Goal: Book appointment/travel/reservation

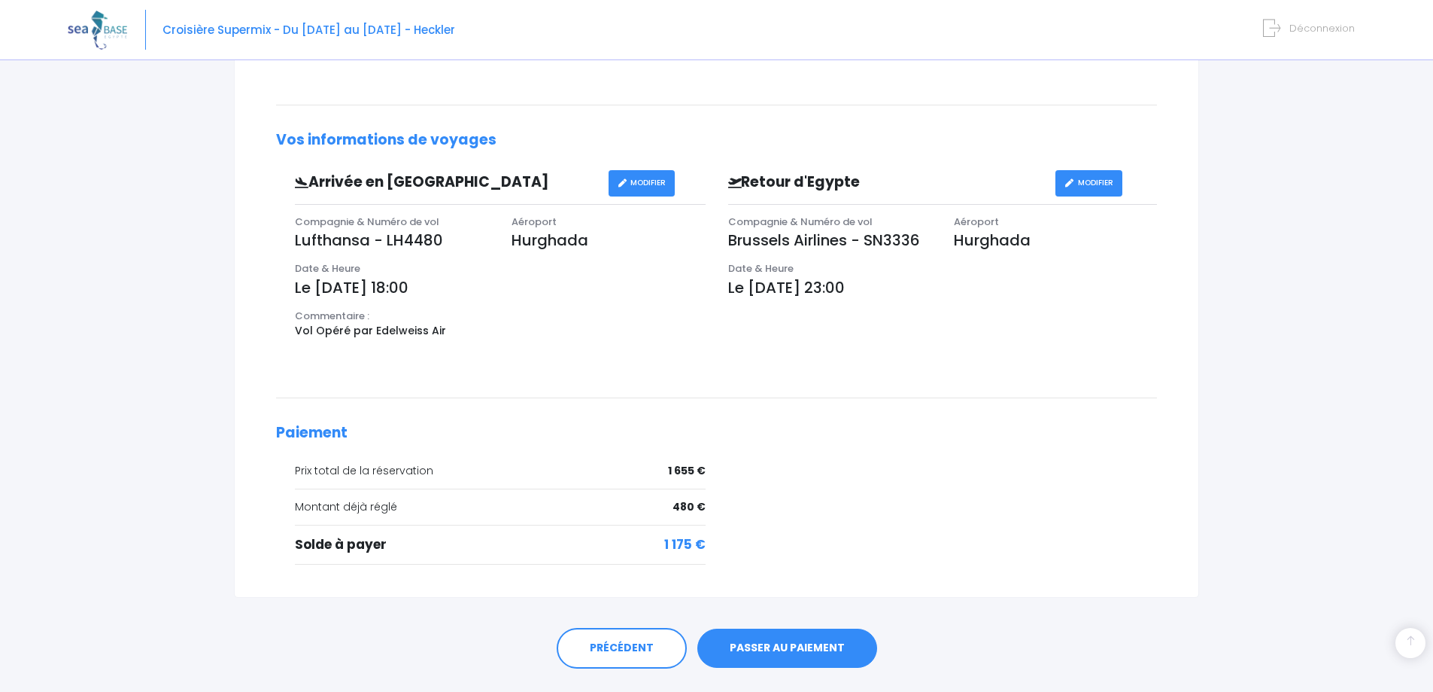
scroll to position [407, 0]
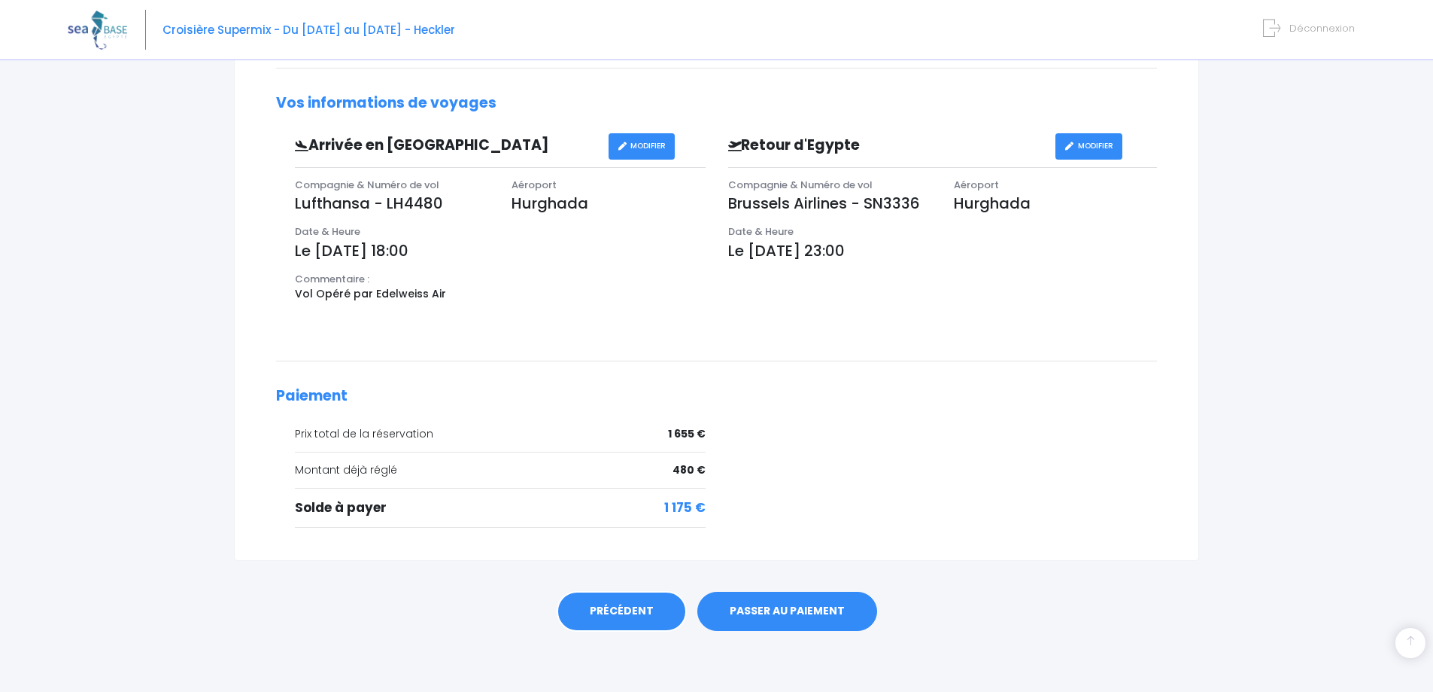
click at [640, 616] on link "PRÉCÉDENT" at bounding box center [622, 611] width 130 height 41
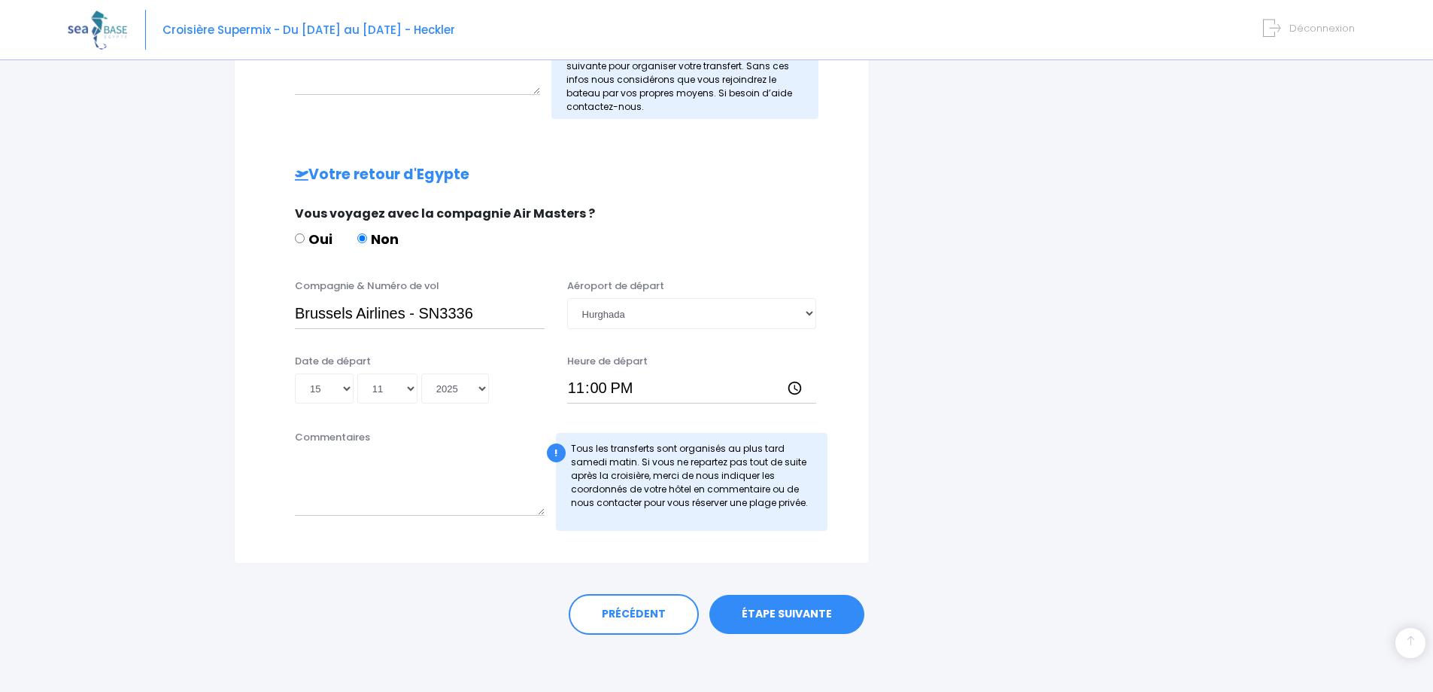
scroll to position [631, 0]
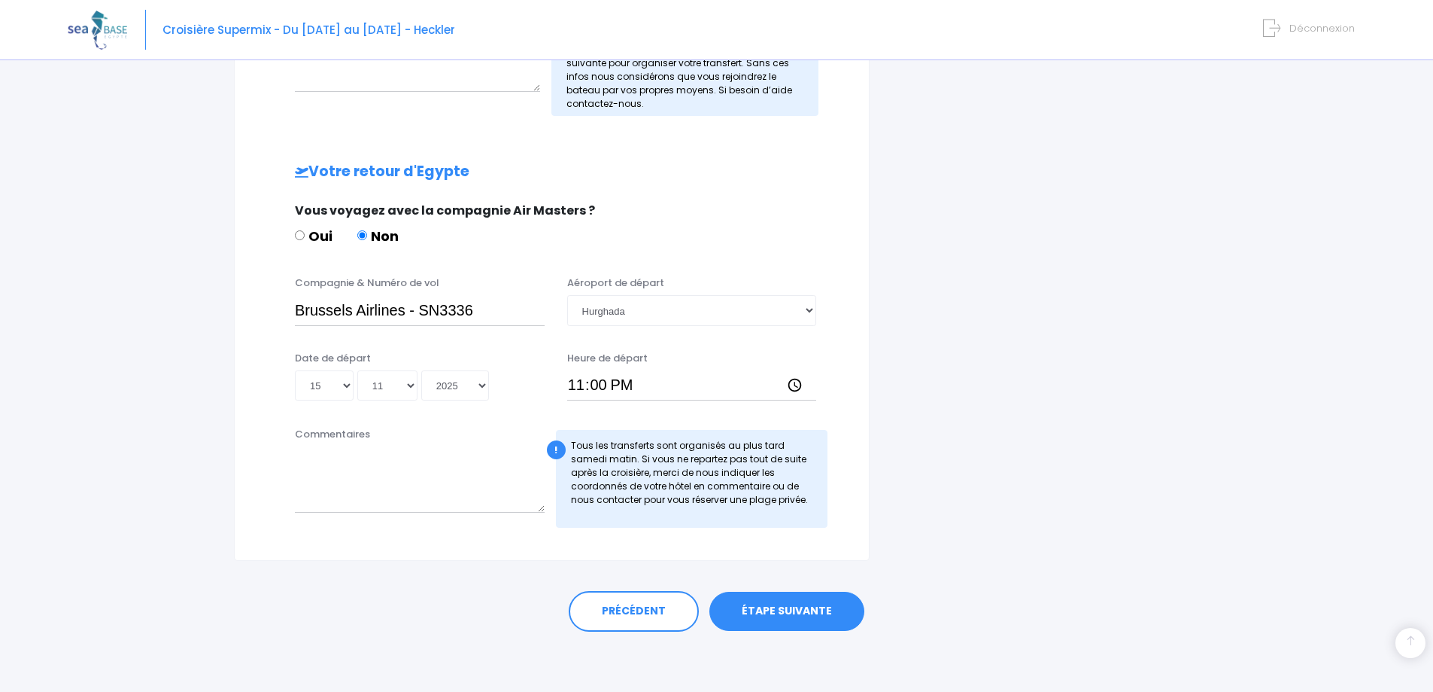
click at [775, 621] on link "ÉTAPE SUIVANTE" at bounding box center [787, 610] width 155 height 39
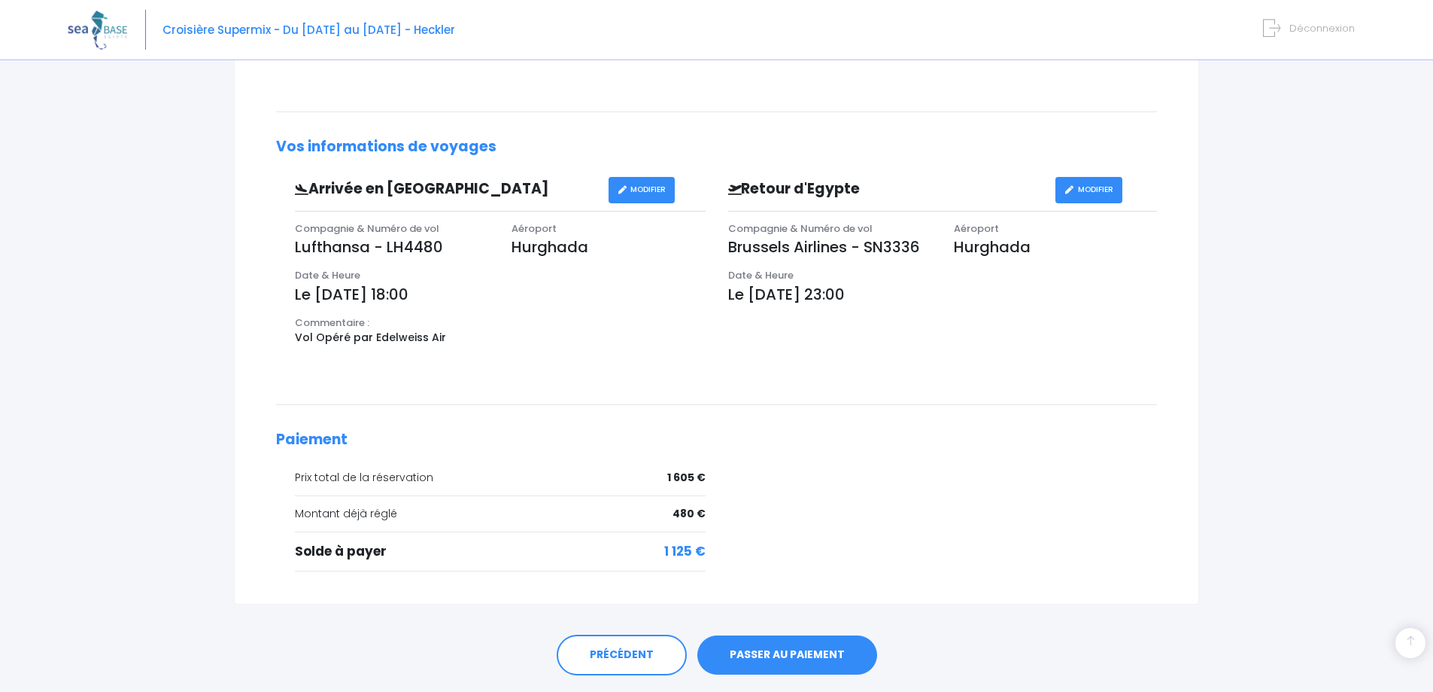
scroll to position [407, 0]
